Goal: Transaction & Acquisition: Purchase product/service

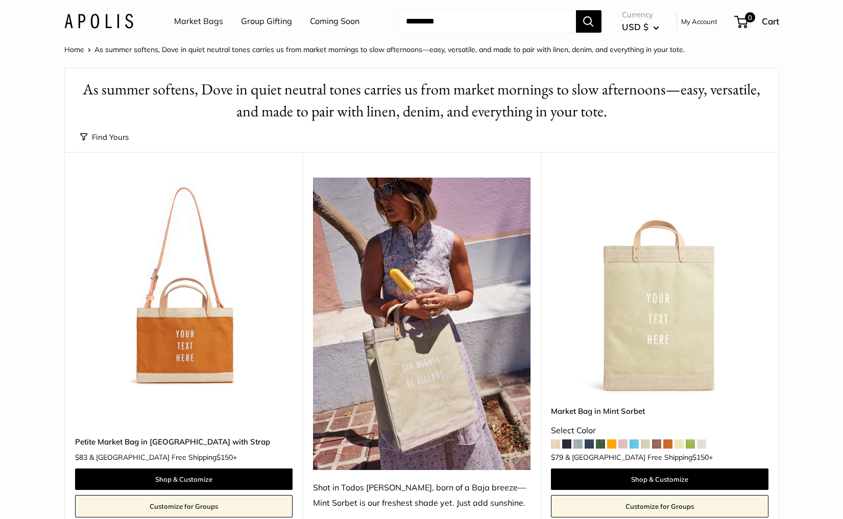
click at [199, 24] on link "Market Bags" at bounding box center [198, 21] width 49 height 15
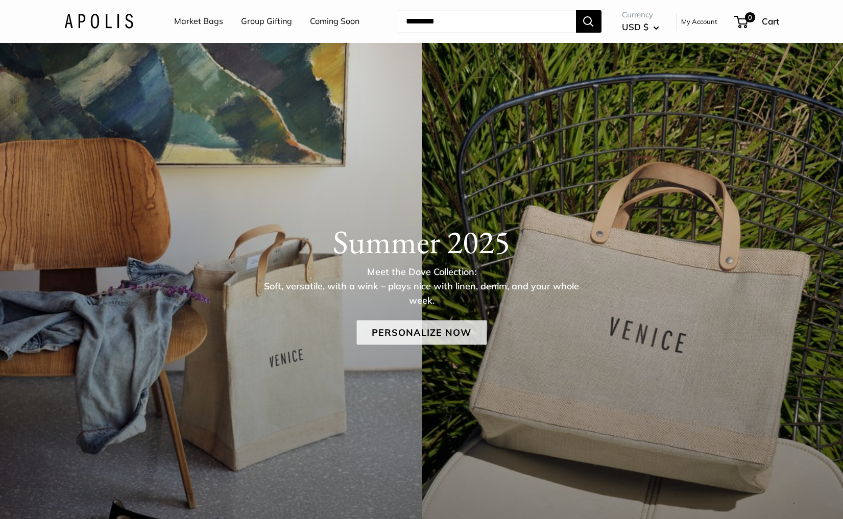
click at [460, 332] on link "Personalize Now" at bounding box center [421, 333] width 130 height 25
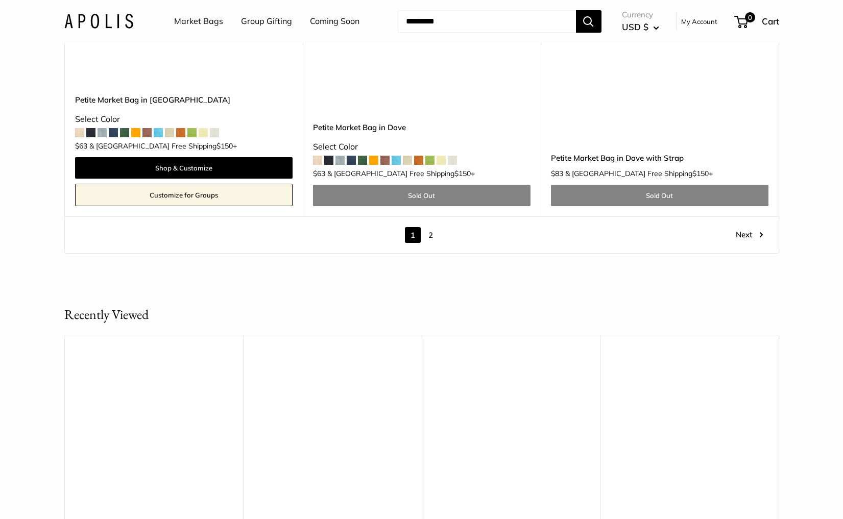
scroll to position [6073, 0]
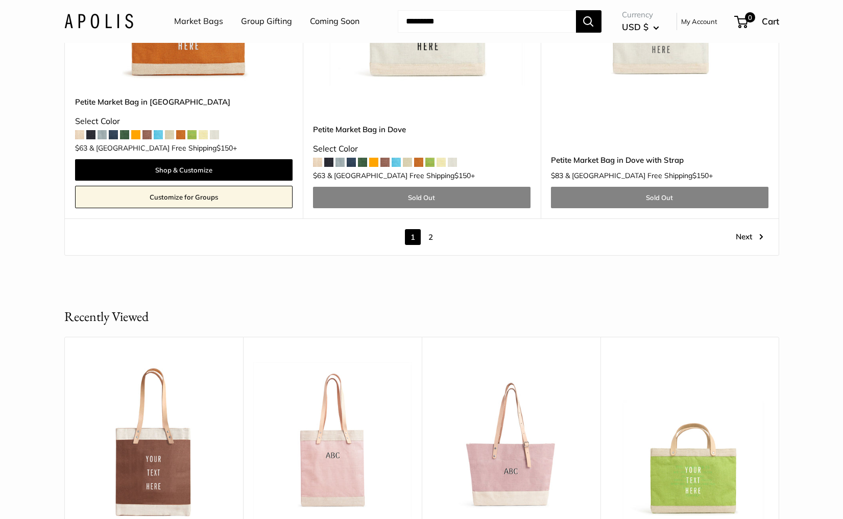
click at [430, 229] on link "2" at bounding box center [431, 237] width 16 height 16
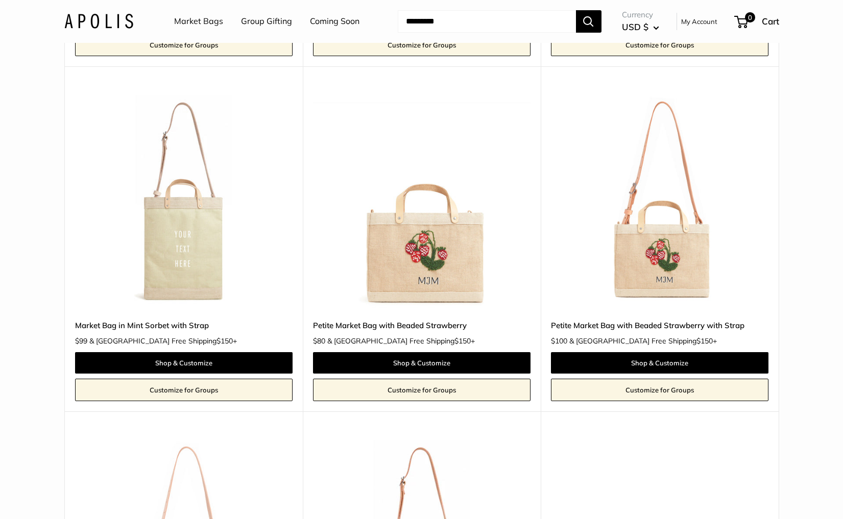
scroll to position [839, 0]
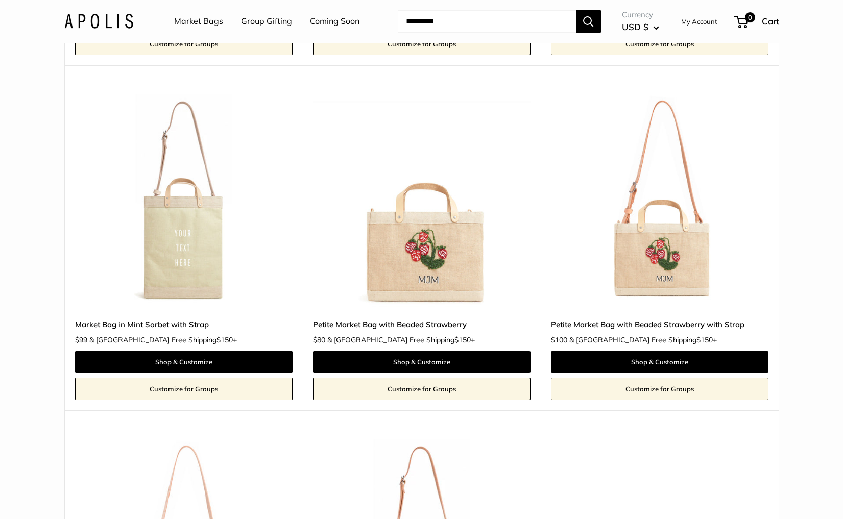
click at [0, 0] on img at bounding box center [0, 0] width 0 height 0
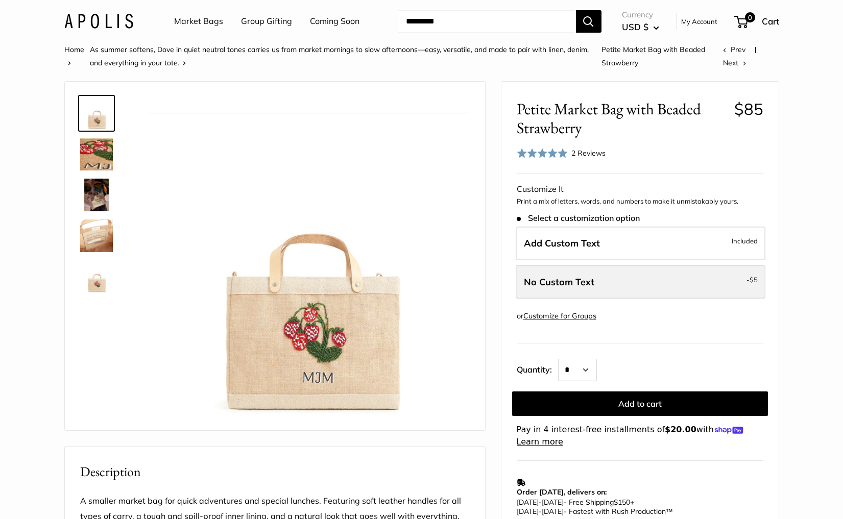
click at [639, 279] on label "No Custom Text - $5" at bounding box center [641, 283] width 250 height 34
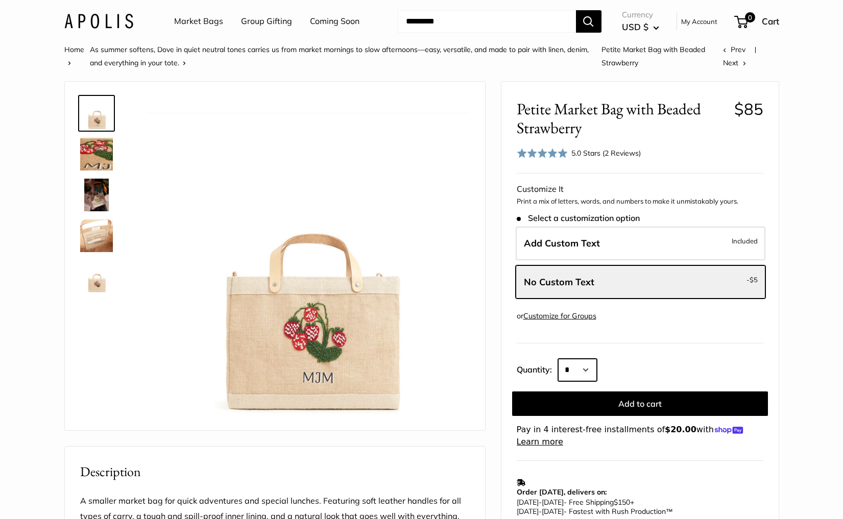
click at [569, 368] on select "* * * * * * * * * *** *** *** *** *** *** *** *** *** *** *** *** *** *** *** *…" at bounding box center [577, 370] width 39 height 22
select select "*"
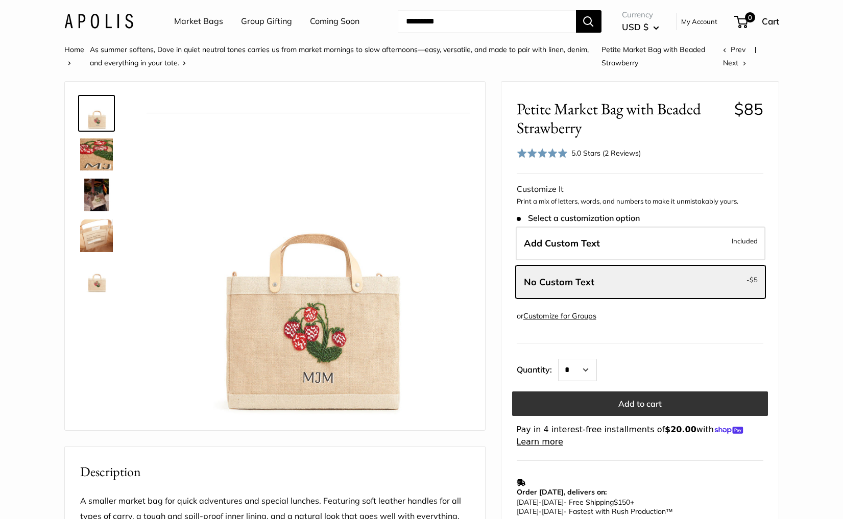
click at [646, 402] on button "Add to cart" at bounding box center [640, 404] width 256 height 25
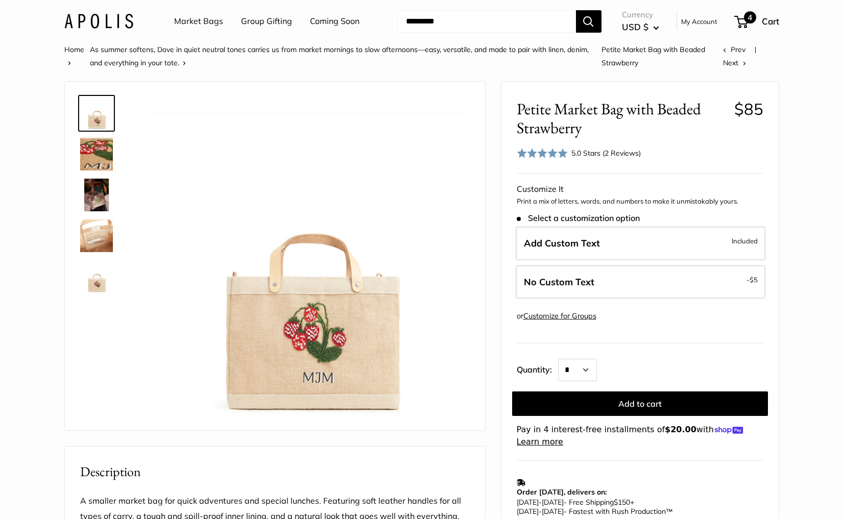
click at [750, 22] on span "4" at bounding box center [750, 17] width 12 height 12
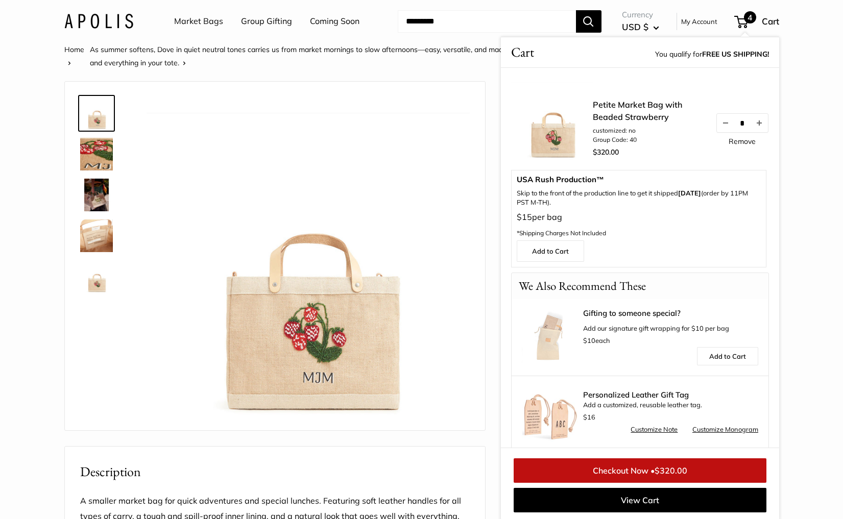
click at [741, 139] on link "Remove" at bounding box center [742, 141] width 27 height 7
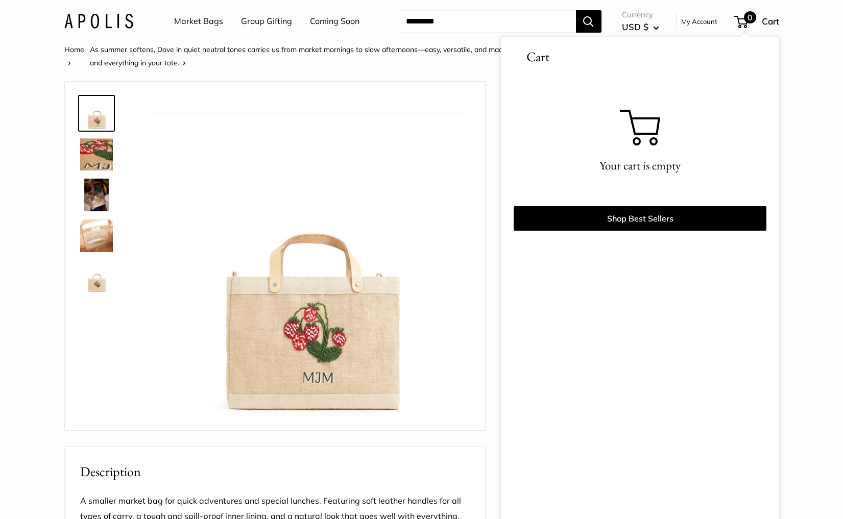
click at [210, 20] on link "Market Bags" at bounding box center [198, 21] width 49 height 15
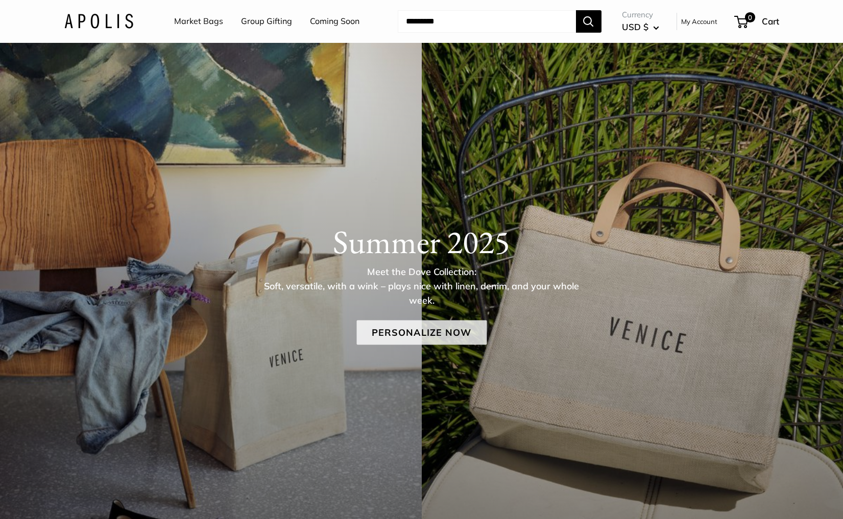
click at [399, 336] on link "Personalize Now" at bounding box center [421, 333] width 130 height 25
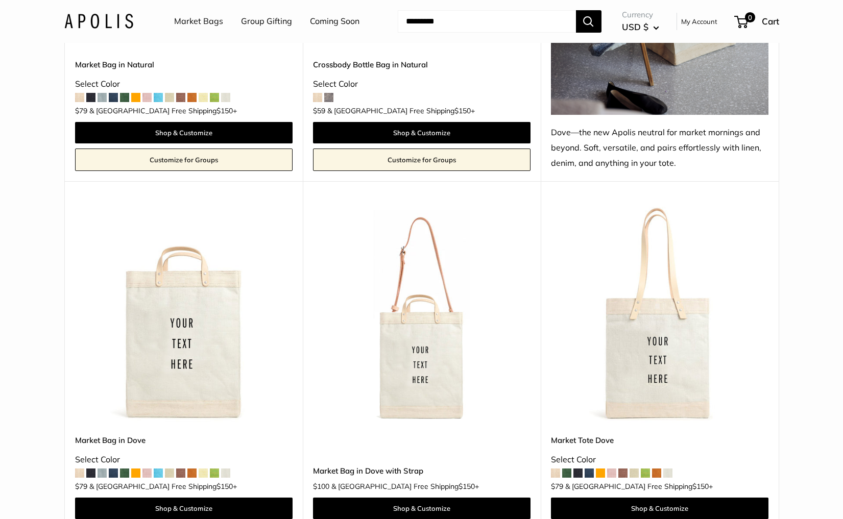
scroll to position [785, 0]
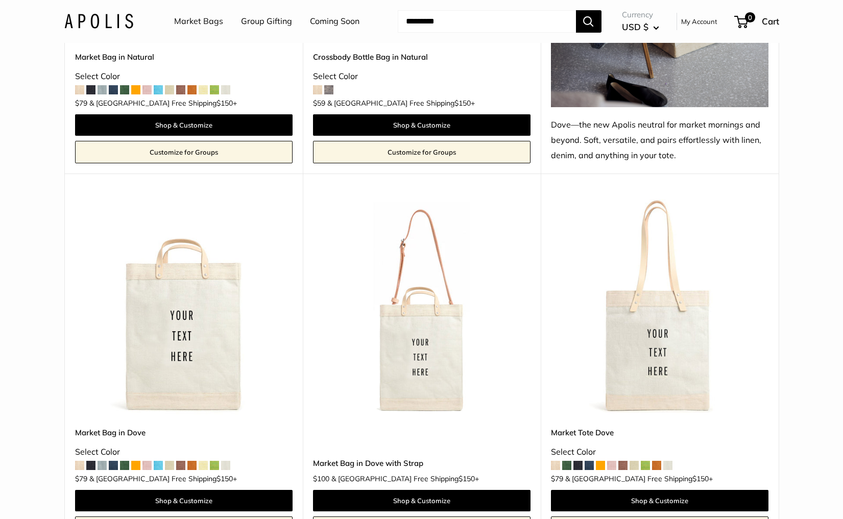
click at [0, 0] on img at bounding box center [0, 0] width 0 height 0
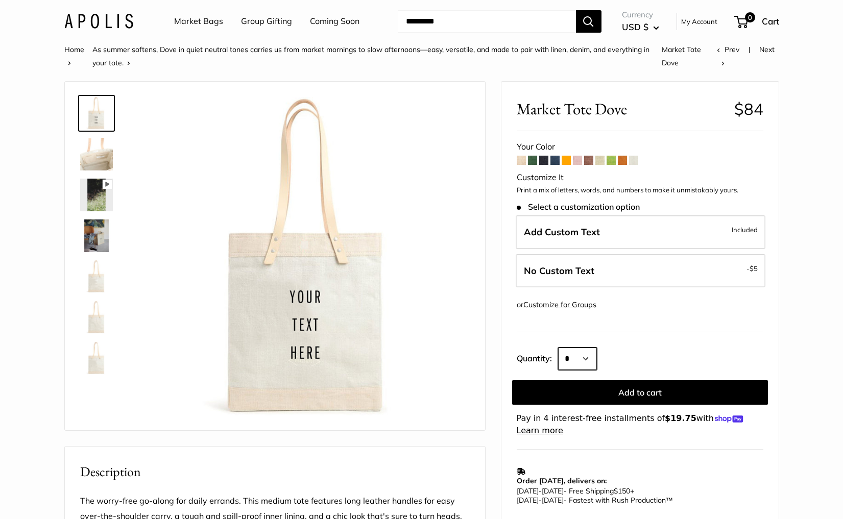
click at [573, 360] on select "* * * * * * * * * *** *** *** *** *** *** *** *** *** *** *** *** *** *** *** *…" at bounding box center [577, 359] width 39 height 22
select select "**"
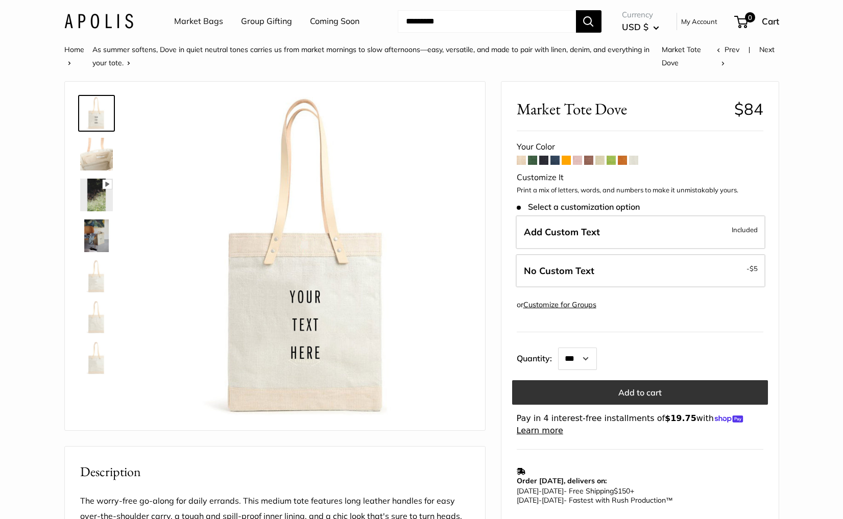
click at [642, 394] on button "Add to cart" at bounding box center [640, 392] width 256 height 25
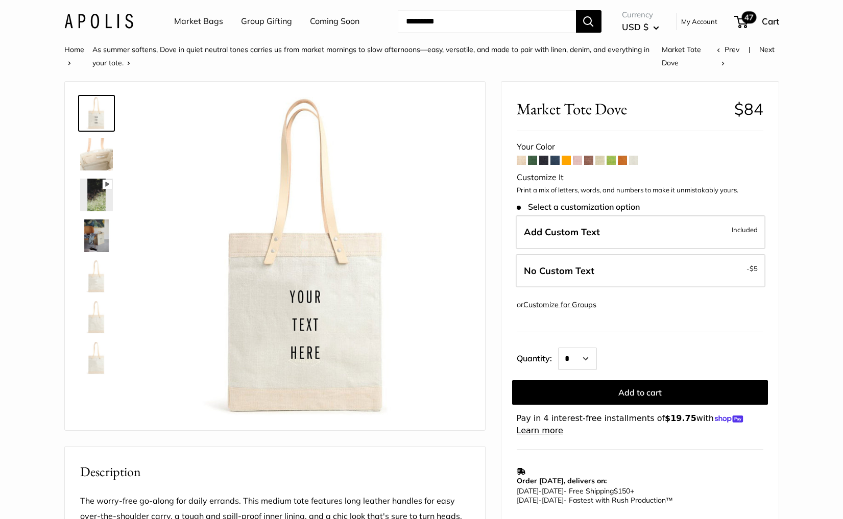
click at [742, 21] on span "47" at bounding box center [741, 22] width 14 height 12
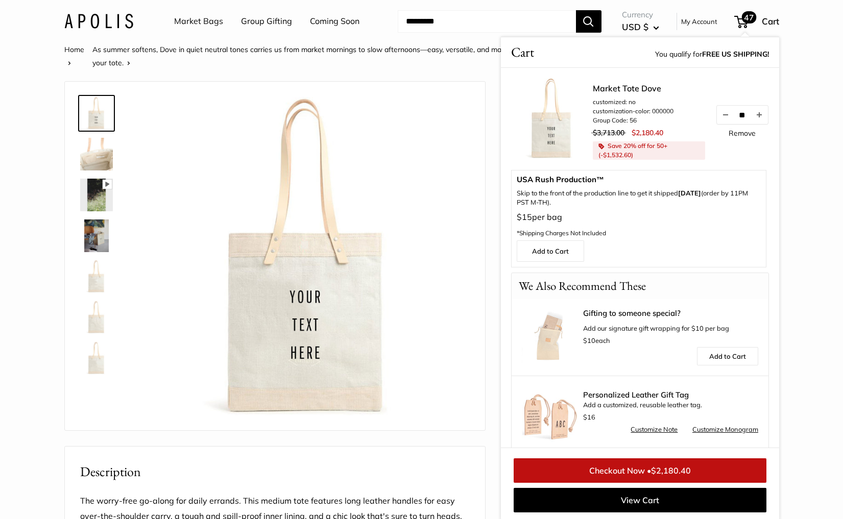
click at [742, 135] on link "Remove" at bounding box center [742, 133] width 27 height 7
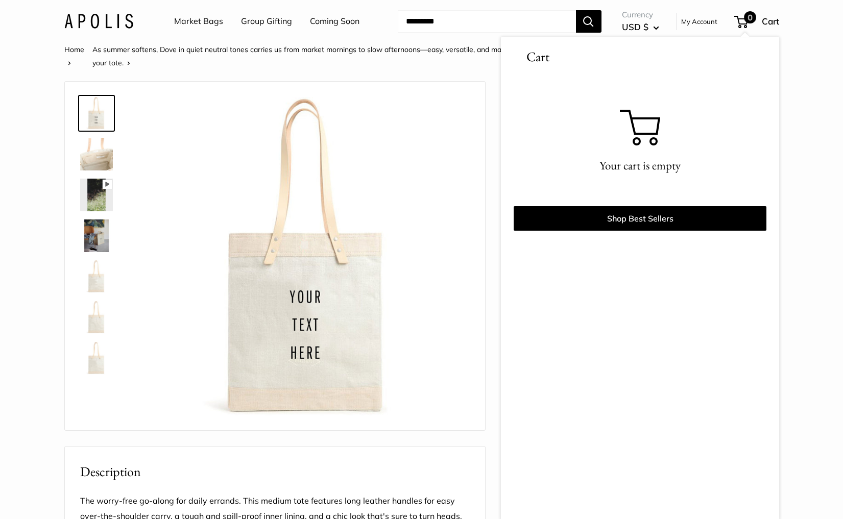
scroll to position [1, 0]
click at [101, 22] on img at bounding box center [98, 21] width 69 height 15
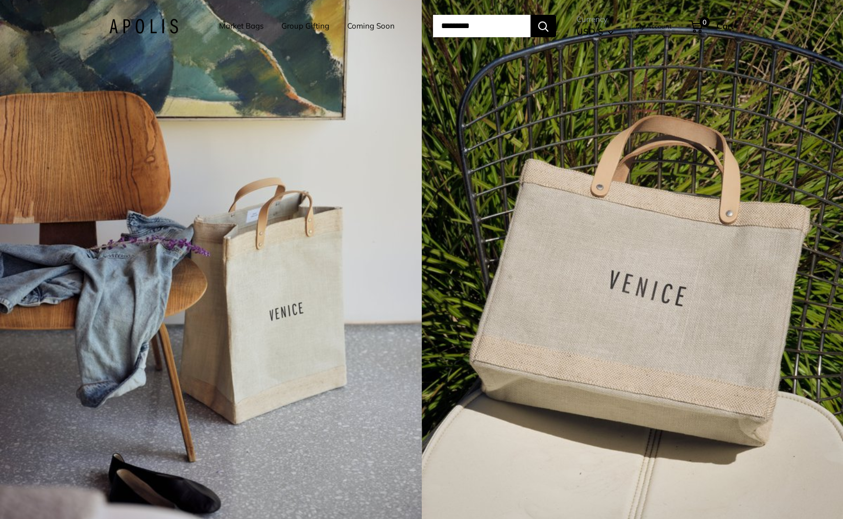
click at [279, 241] on div "4 / 7" at bounding box center [211, 259] width 422 height 519
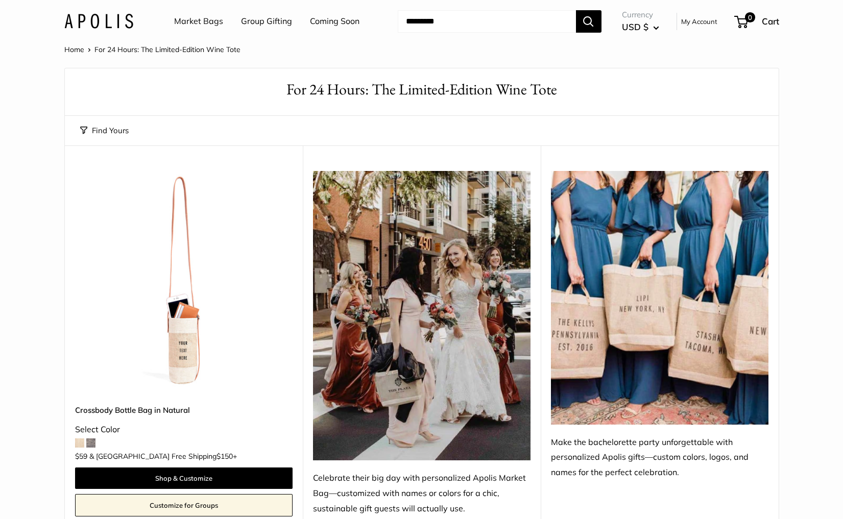
click at [271, 22] on link "Group Gifting" at bounding box center [266, 21] width 51 height 15
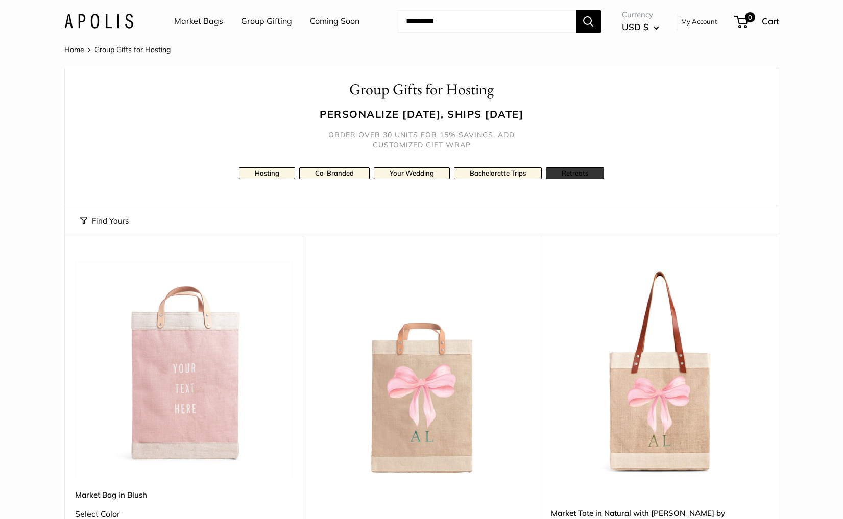
click at [572, 174] on link "Retreats" at bounding box center [575, 174] width 58 height 12
